Goal: Task Accomplishment & Management: Use online tool/utility

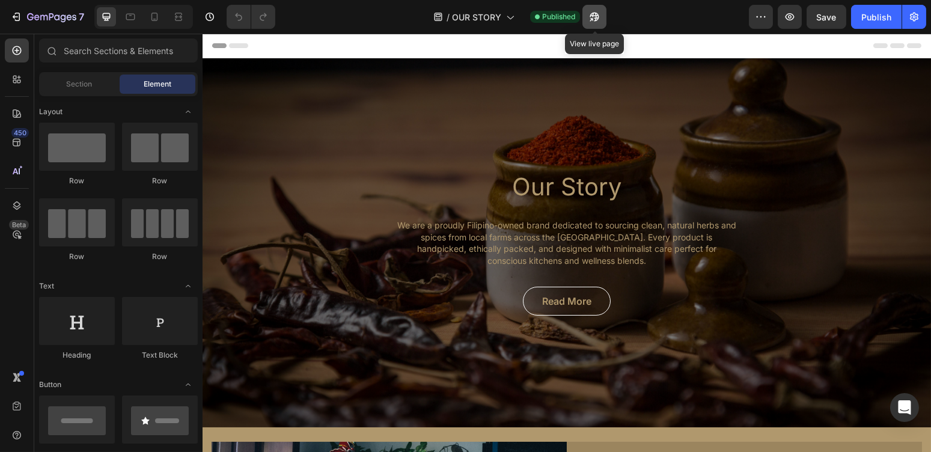
click at [596, 11] on icon "button" at bounding box center [594, 17] width 12 height 12
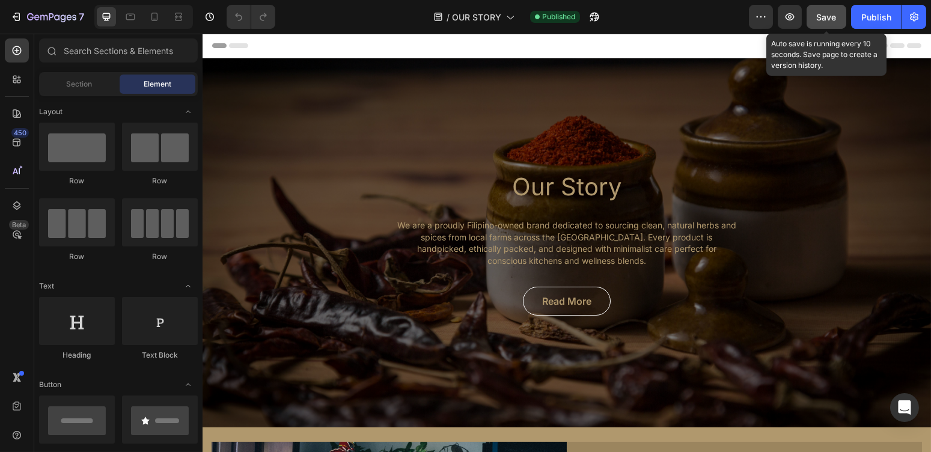
click at [839, 16] on button "Save" at bounding box center [826, 17] width 40 height 24
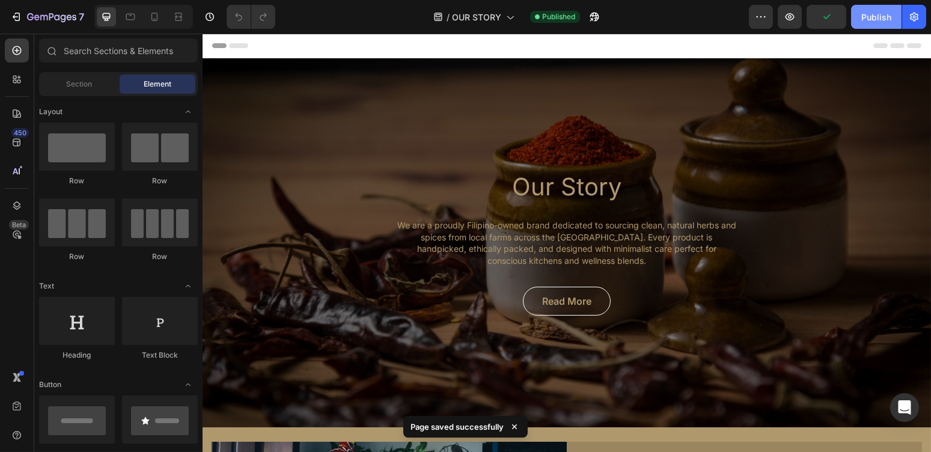
click at [868, 17] on div "Publish" at bounding box center [876, 17] width 30 height 13
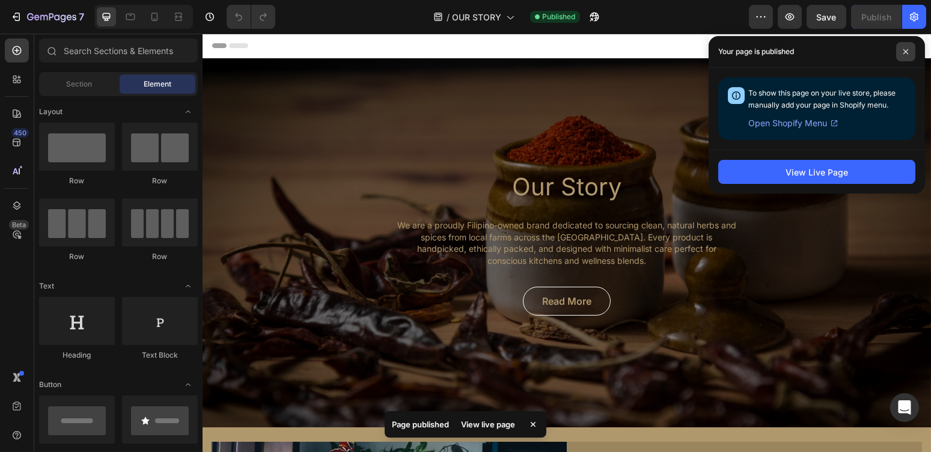
drag, startPoint x: 908, startPoint y: 51, endPoint x: 719, endPoint y: 51, distance: 189.2
click at [908, 51] on span at bounding box center [905, 51] width 19 height 19
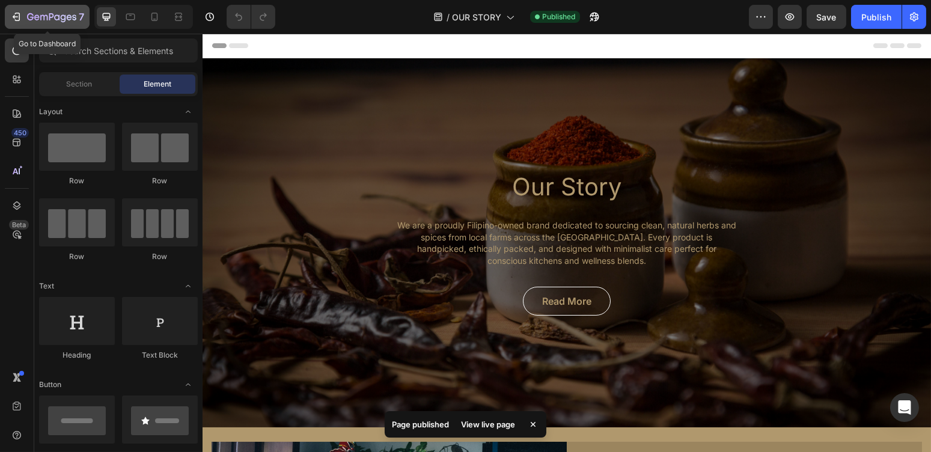
click at [52, 13] on icon "button" at bounding box center [51, 18] width 49 height 10
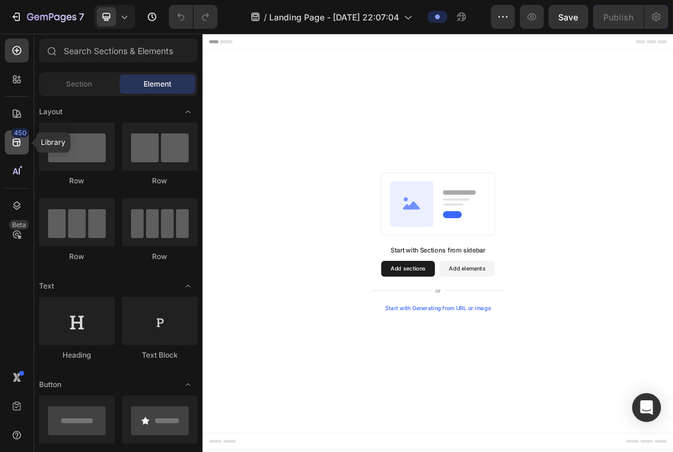
click at [12, 145] on icon at bounding box center [17, 142] width 12 height 12
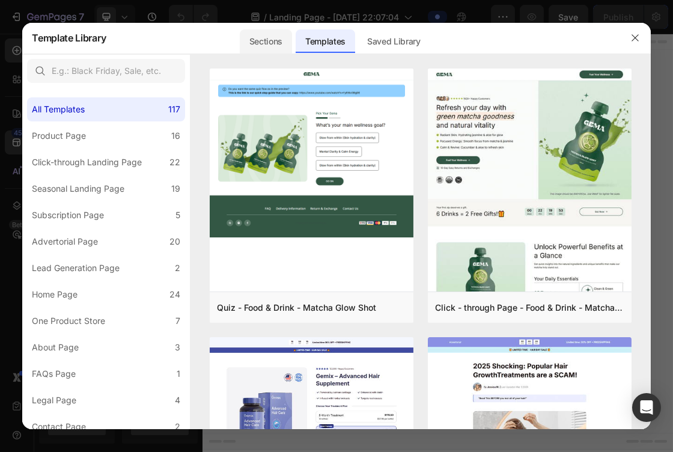
click at [275, 37] on div "Sections" at bounding box center [266, 41] width 52 height 24
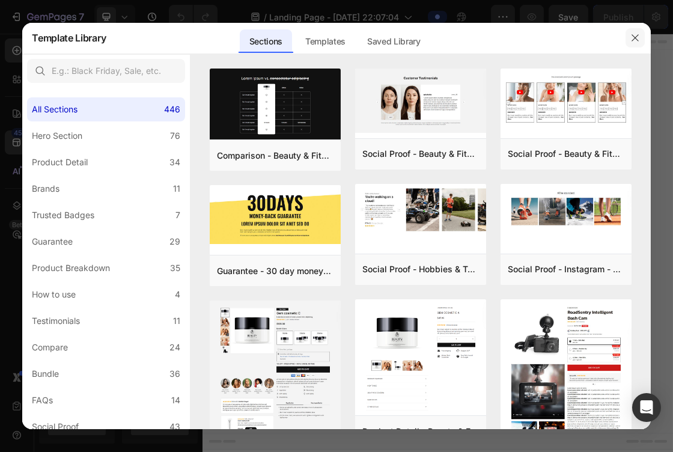
click at [636, 35] on icon "button" at bounding box center [635, 38] width 10 height 10
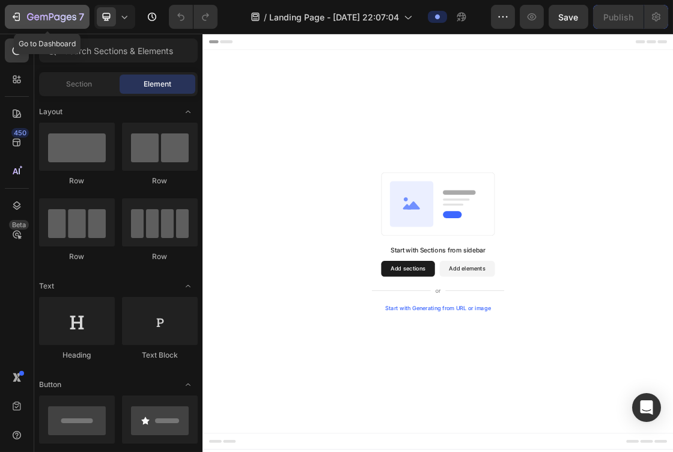
click at [38, 10] on div "7" at bounding box center [55, 17] width 57 height 14
